Goal: Task Accomplishment & Management: Manage account settings

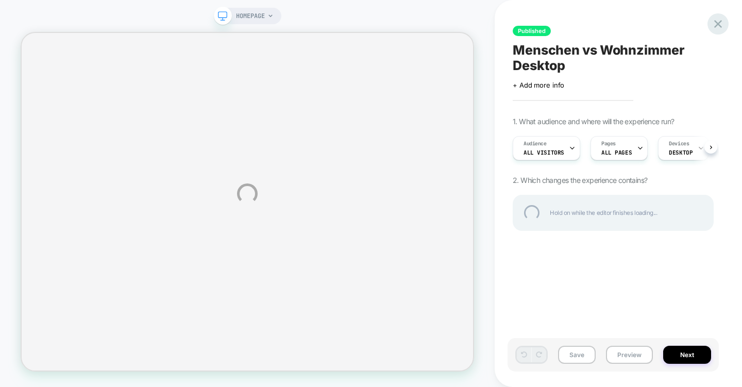
click at [717, 26] on div at bounding box center [717, 23] width 21 height 21
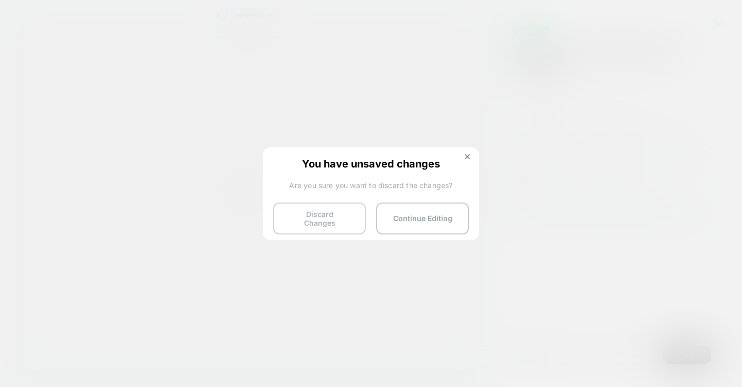
click at [344, 211] on button "Discard Changes" at bounding box center [319, 218] width 93 height 32
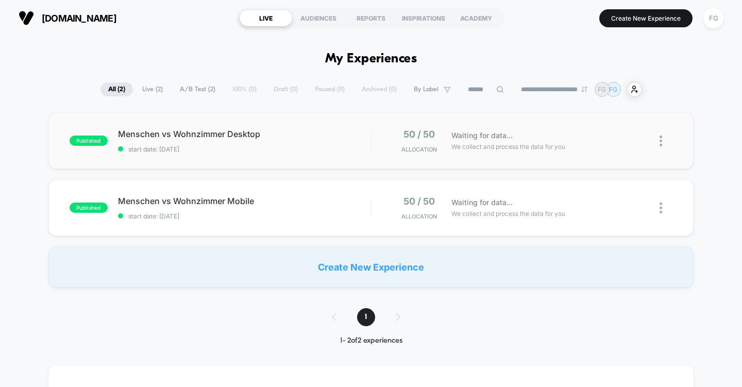
click at [660, 144] on img at bounding box center [661, 141] width 3 height 11
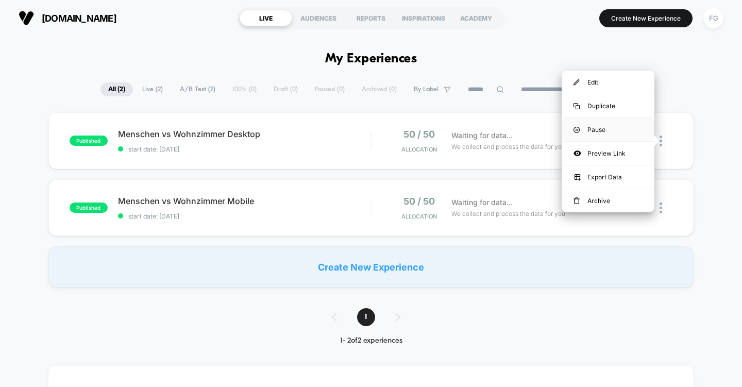
click at [598, 130] on div "Pause" at bounding box center [608, 129] width 93 height 23
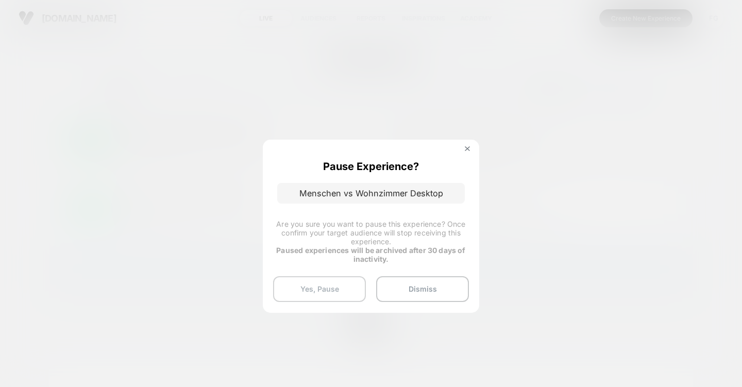
click at [339, 286] on button "Yes, Pause" at bounding box center [319, 289] width 93 height 26
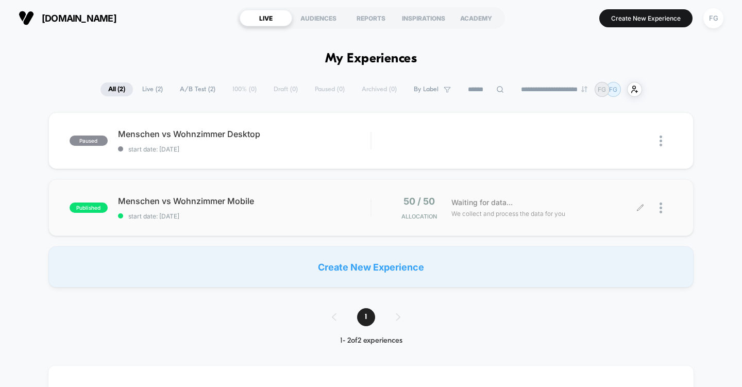
click at [663, 207] on div at bounding box center [666, 208] width 13 height 24
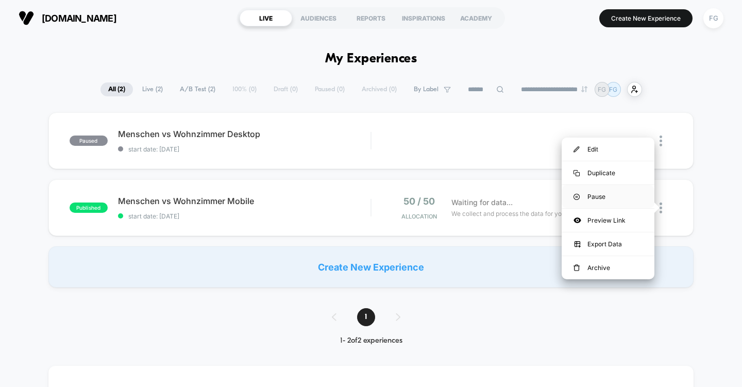
click at [604, 199] on div "Pause" at bounding box center [608, 196] width 93 height 23
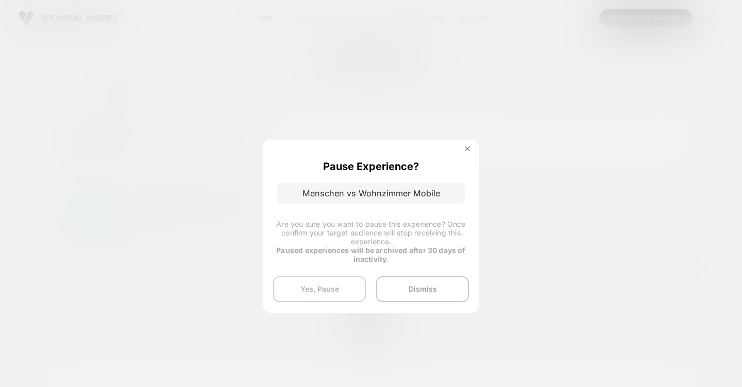
click at [339, 281] on button "Yes, Pause" at bounding box center [319, 289] width 93 height 26
